Goal: Check status: Check status

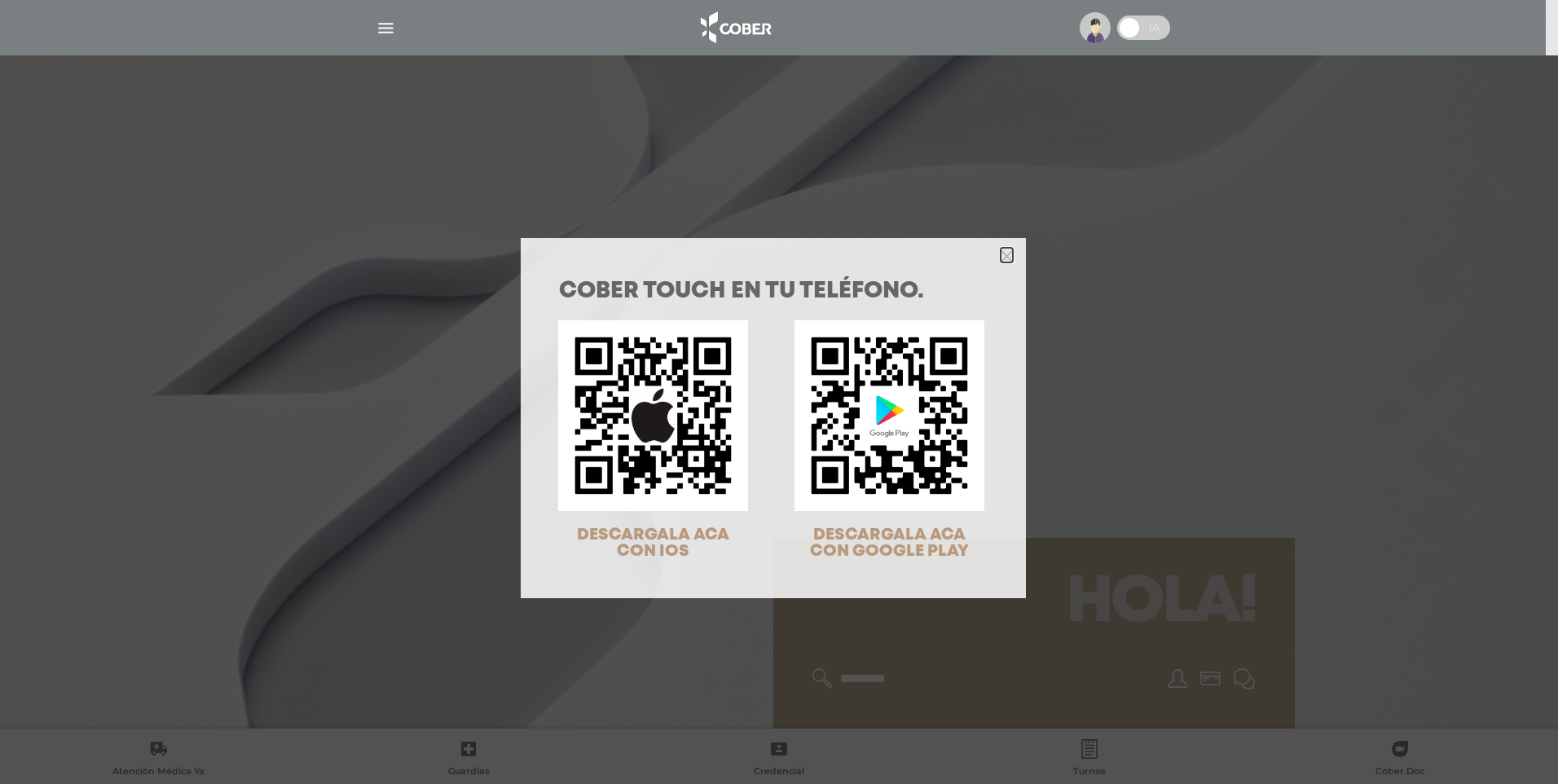
click at [1001, 253] on icon "Close" at bounding box center [1006, 256] width 12 height 12
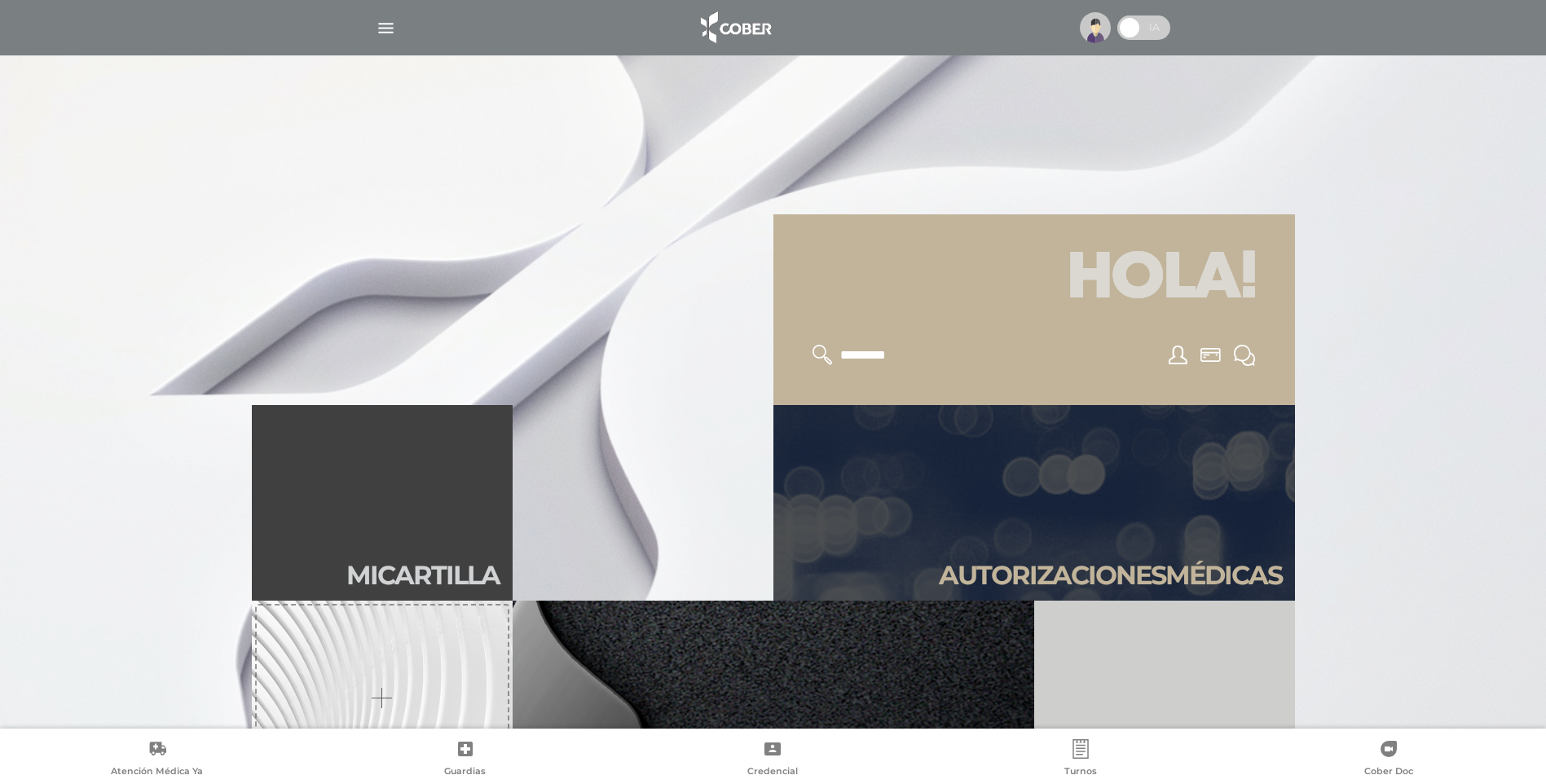
scroll to position [326, 0]
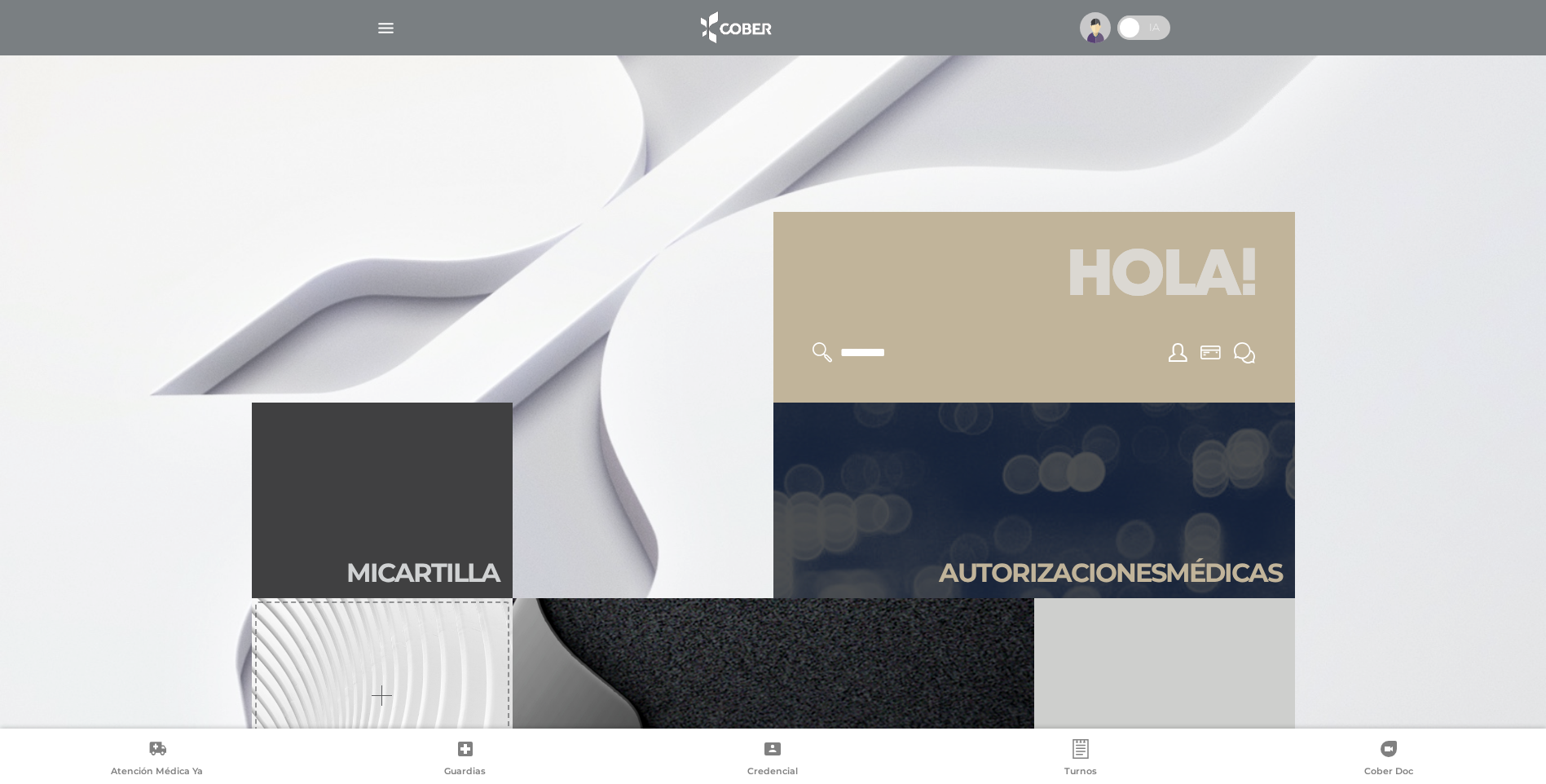
click at [1033, 535] on link "Autori zaciones médicas" at bounding box center [1034, 500] width 522 height 196
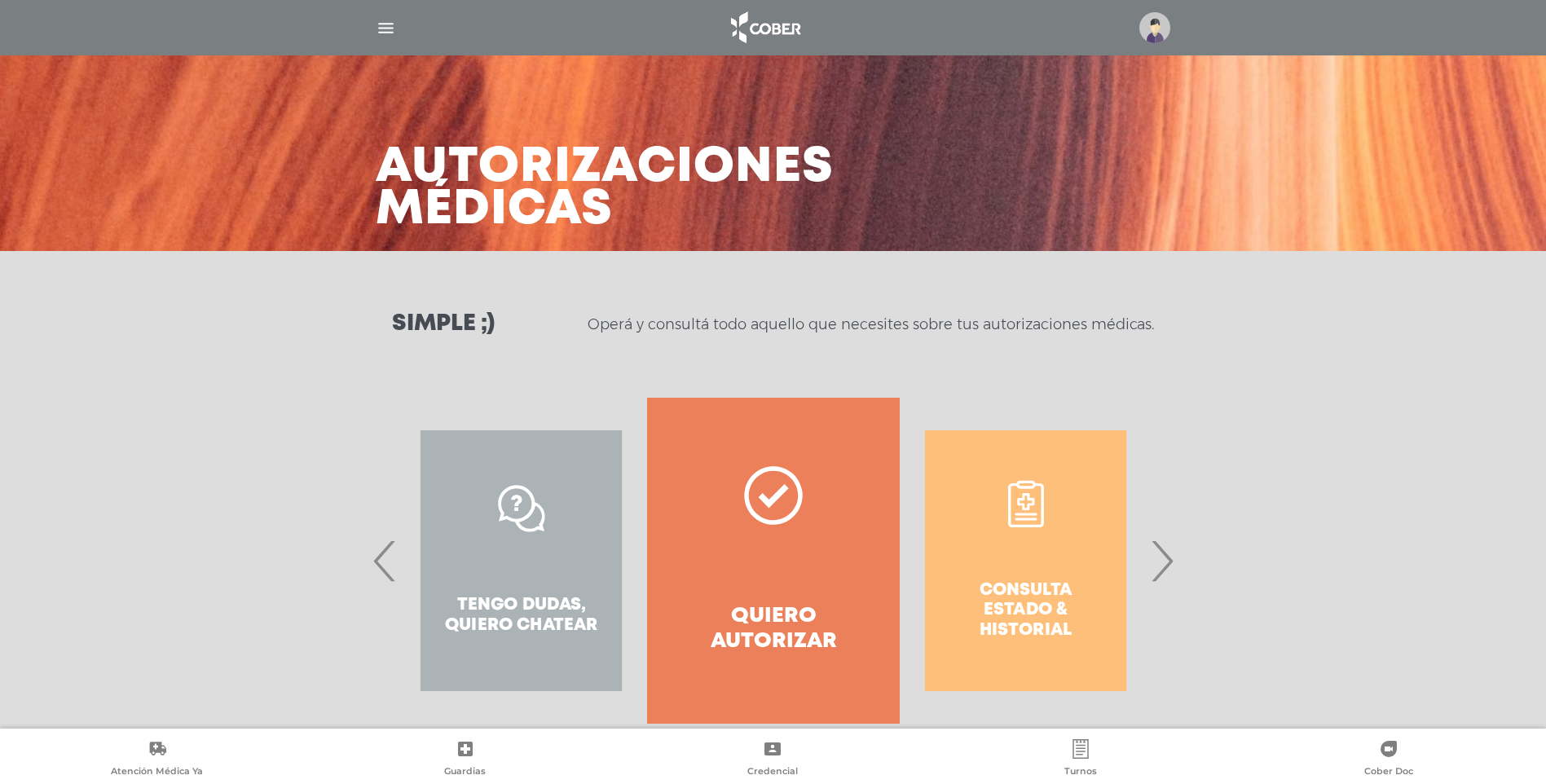
click at [1055, 570] on div "Consulta estado & historial" at bounding box center [1025, 560] width 251 height 326
click at [1158, 565] on span "›" at bounding box center [1162, 560] width 32 height 88
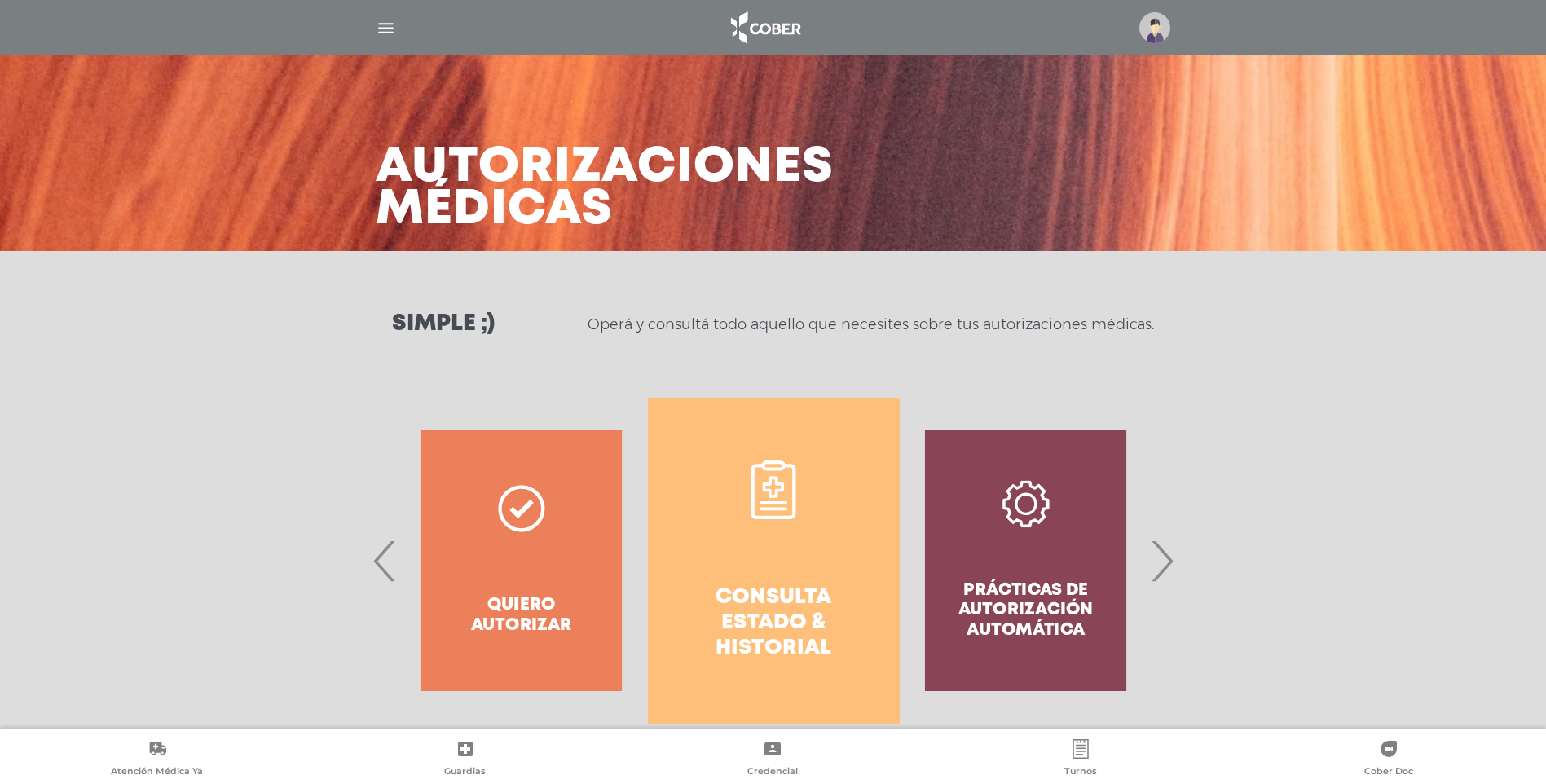
click at [825, 572] on link "Consulta estado & historial" at bounding box center [773, 560] width 251 height 326
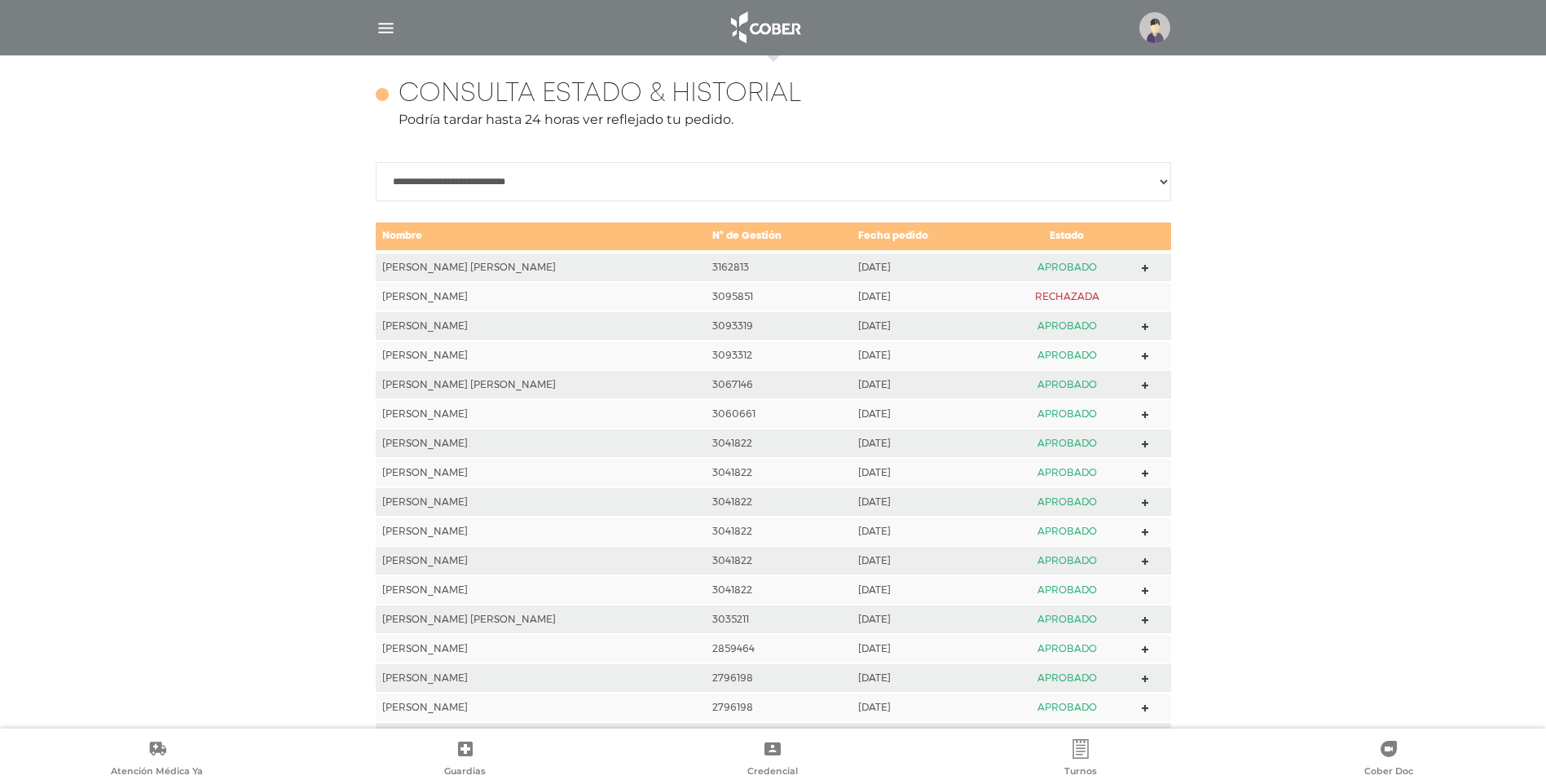
scroll to position [724, 0]
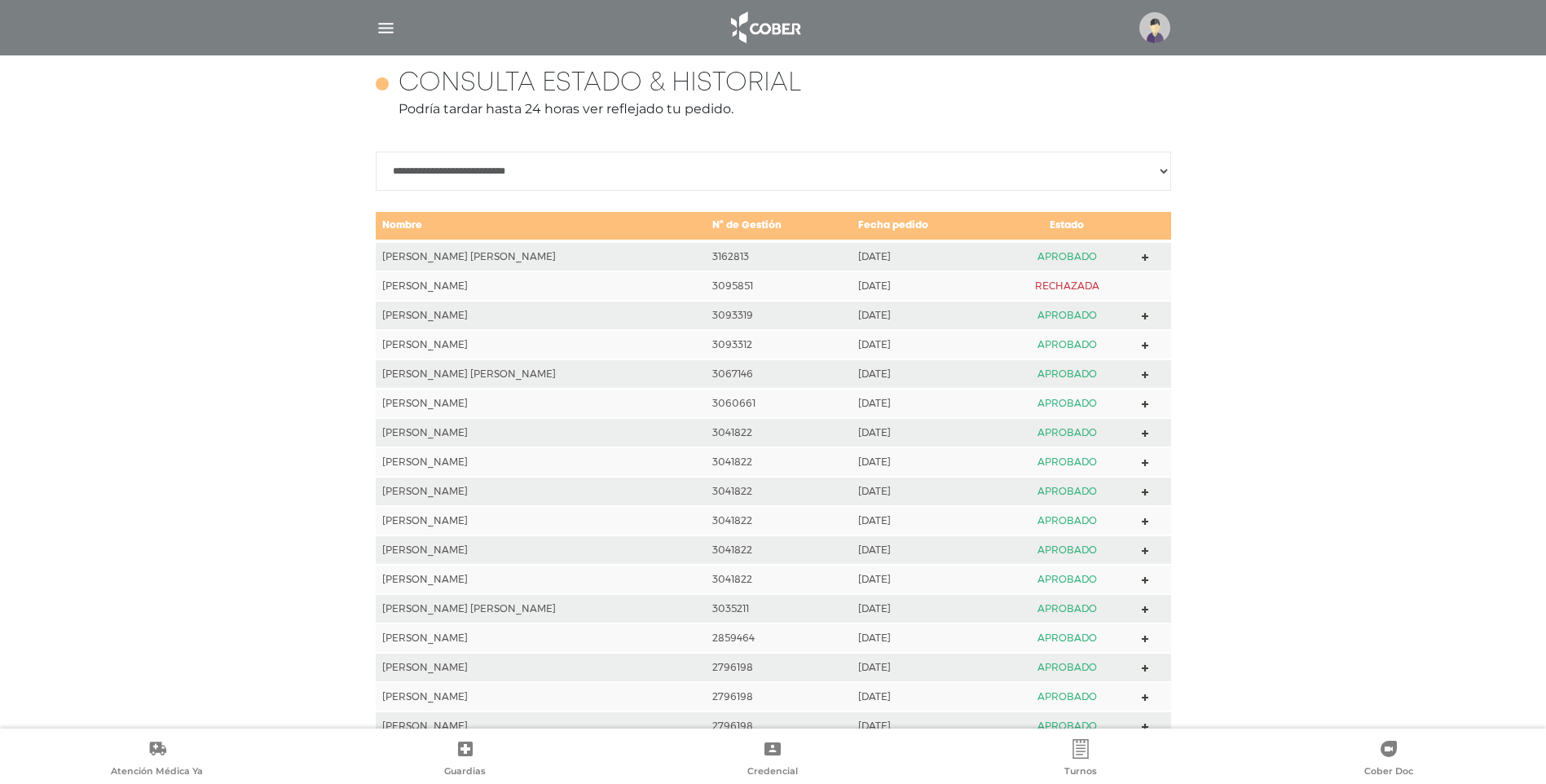
click at [1146, 260] on icon at bounding box center [1146, 258] width 7 height 7
